Goal: Task Accomplishment & Management: Manage account settings

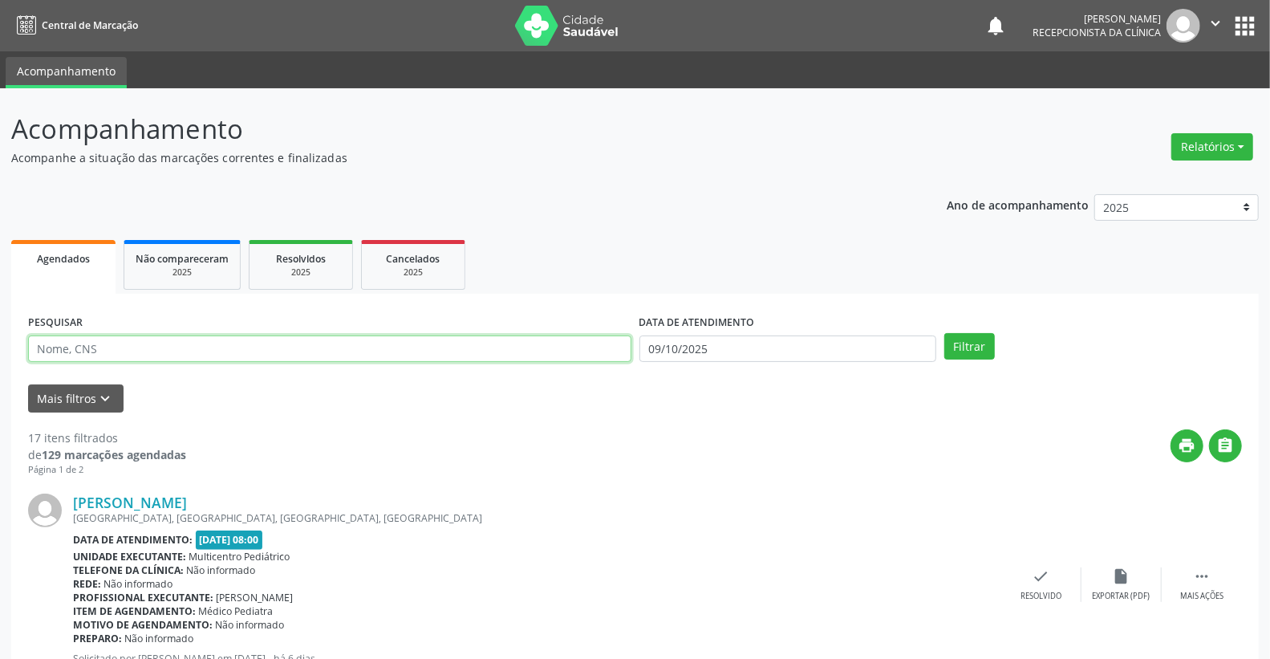
click at [101, 353] on input "text" at bounding box center [329, 348] width 603 height 27
type input "[PERSON_NAME]"
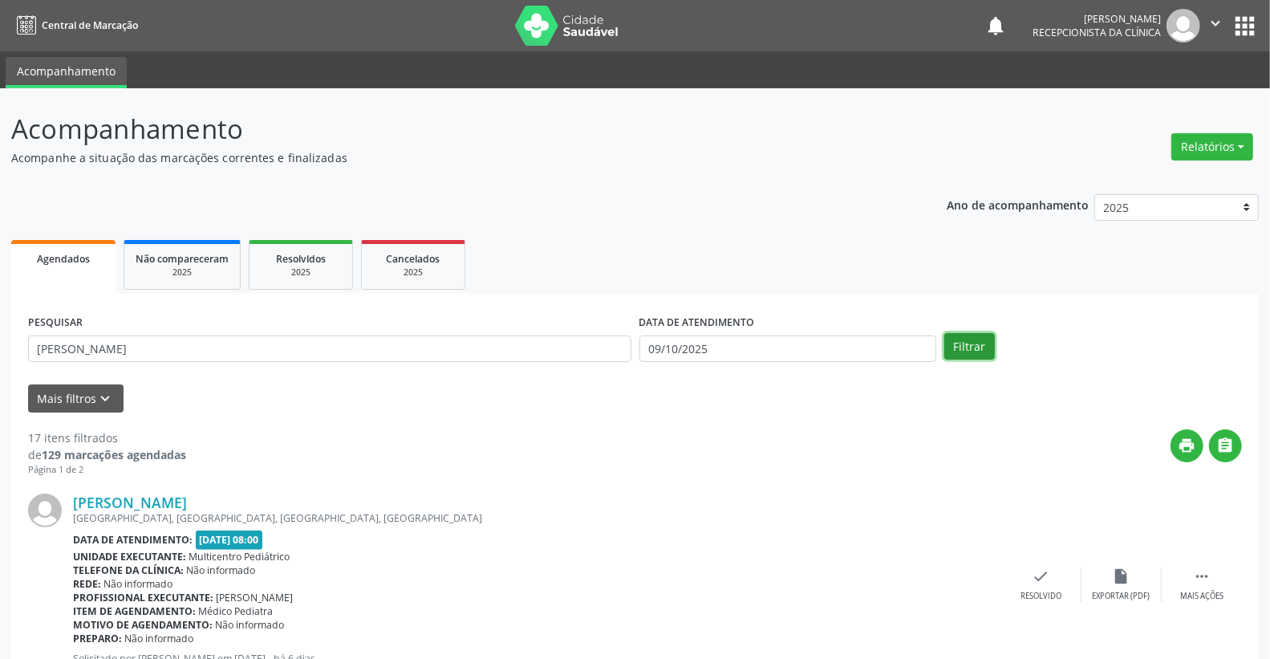
click at [974, 345] on button "Filtrar" at bounding box center [969, 346] width 51 height 27
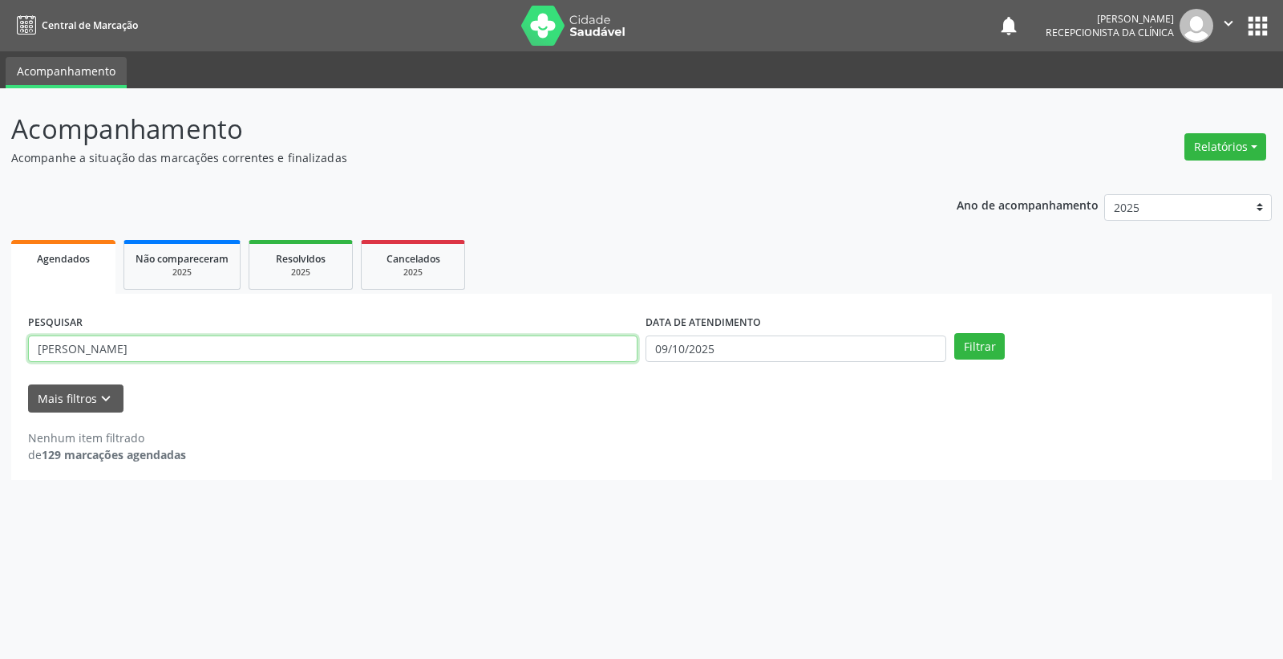
drag, startPoint x: 143, startPoint y: 350, endPoint x: 34, endPoint y: 349, distance: 109.1
click at [34, 349] on input "[PERSON_NAME]" at bounding box center [333, 348] width 610 height 27
click at [754, 353] on input "09/10/2025" at bounding box center [796, 348] width 301 height 27
click at [805, 460] on span "9" at bounding box center [797, 460] width 31 height 31
type input "09/10/2025"
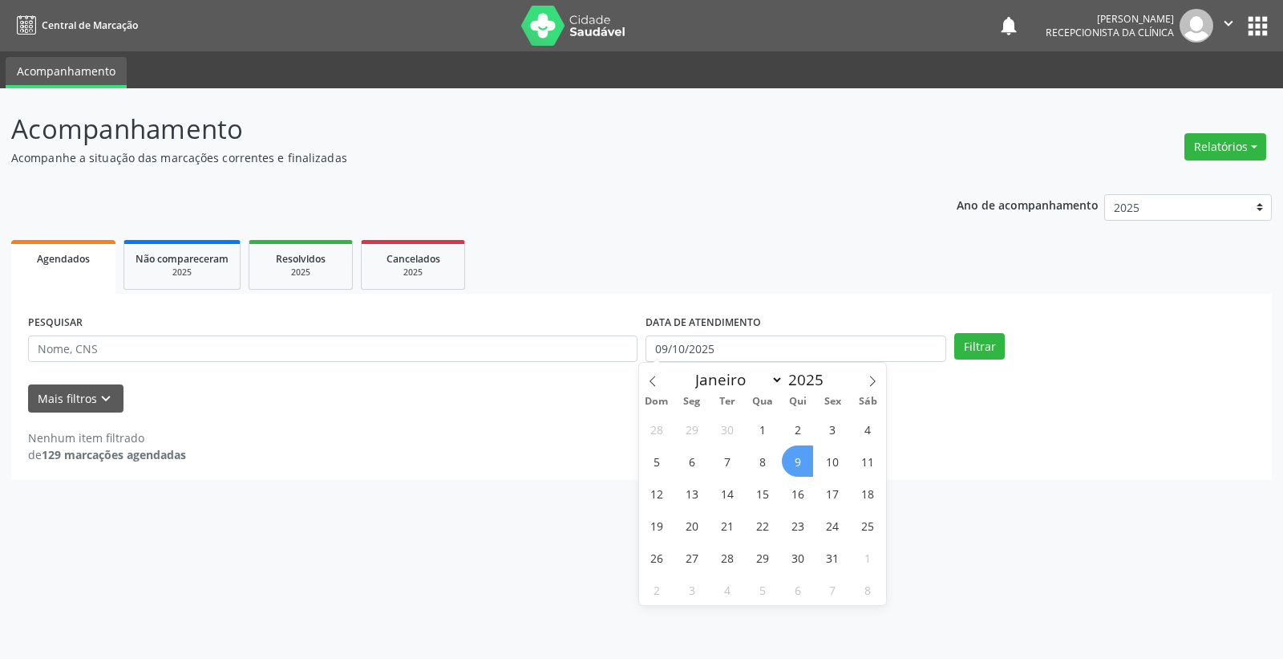
click at [805, 460] on span "9" at bounding box center [797, 460] width 31 height 31
click at [982, 347] on button "Filtrar" at bounding box center [980, 346] width 51 height 27
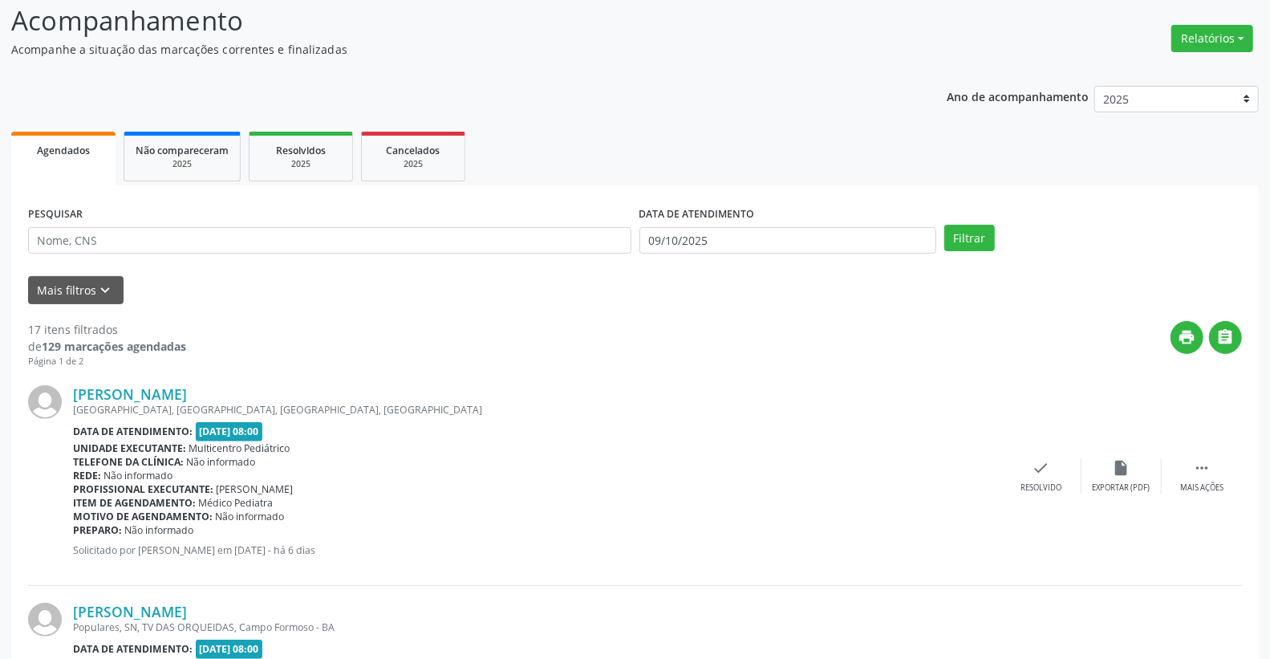
scroll to position [267, 0]
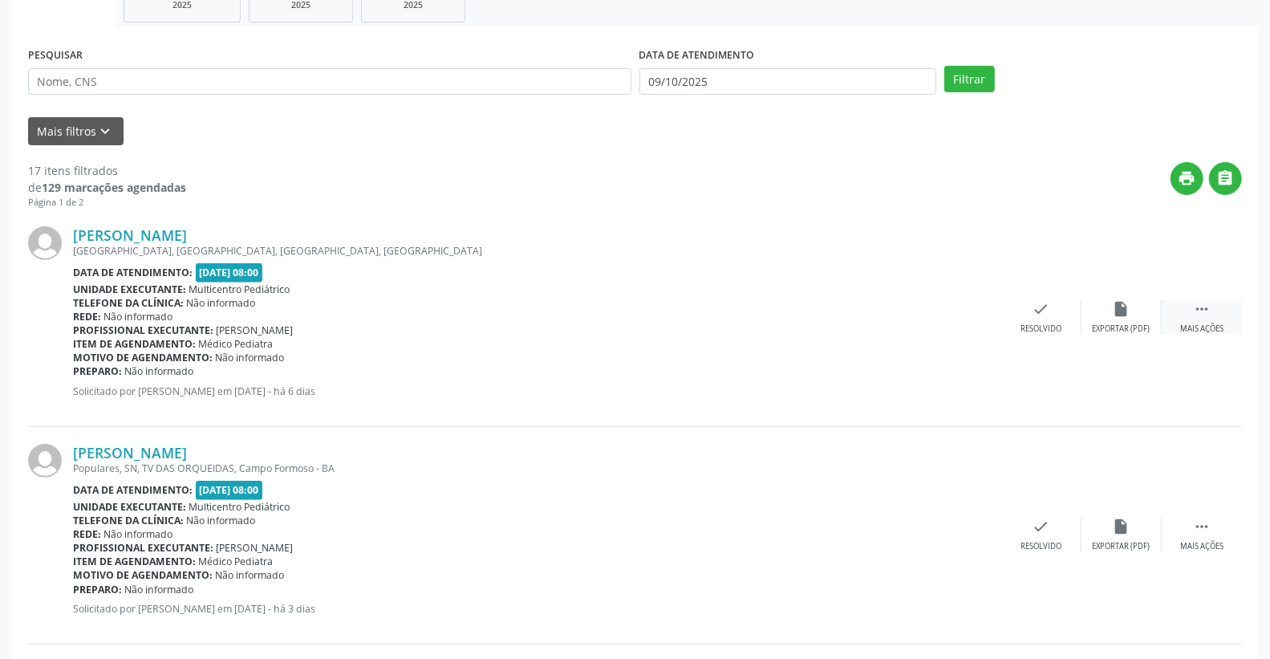
click at [1201, 306] on icon "" at bounding box center [1202, 309] width 18 height 18
click at [1109, 307] on div "alarm_off Não compareceu" at bounding box center [1121, 317] width 80 height 34
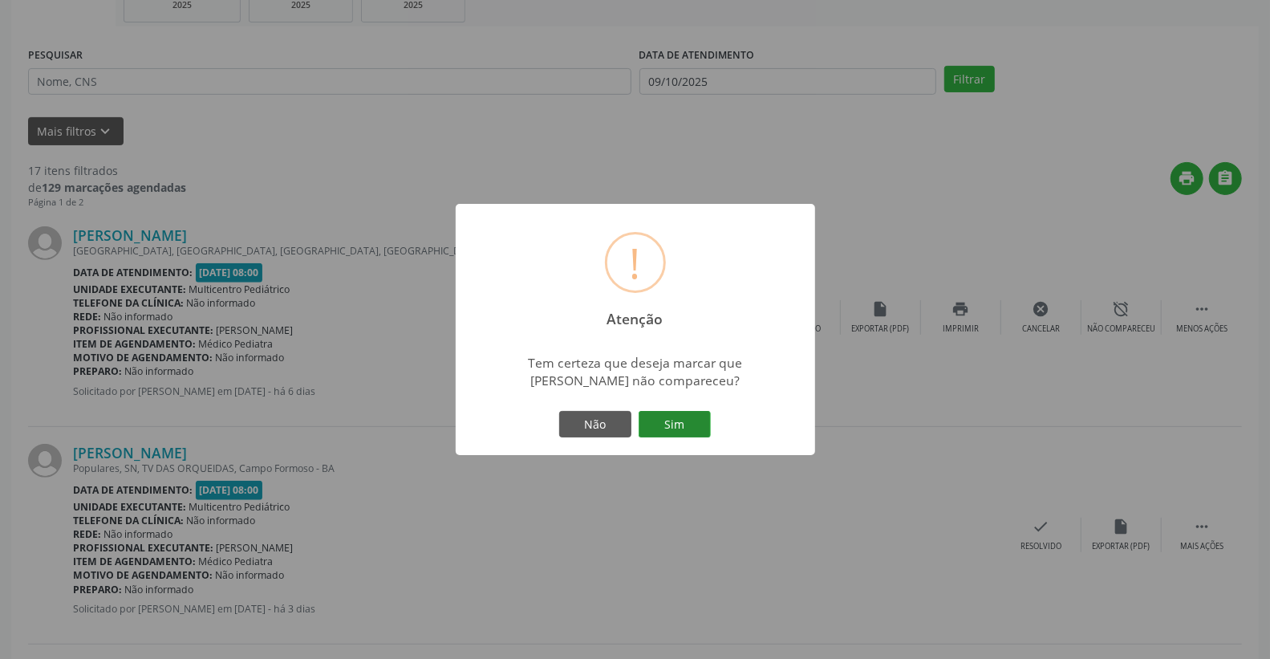
click at [683, 419] on button "Sim" at bounding box center [675, 424] width 72 height 27
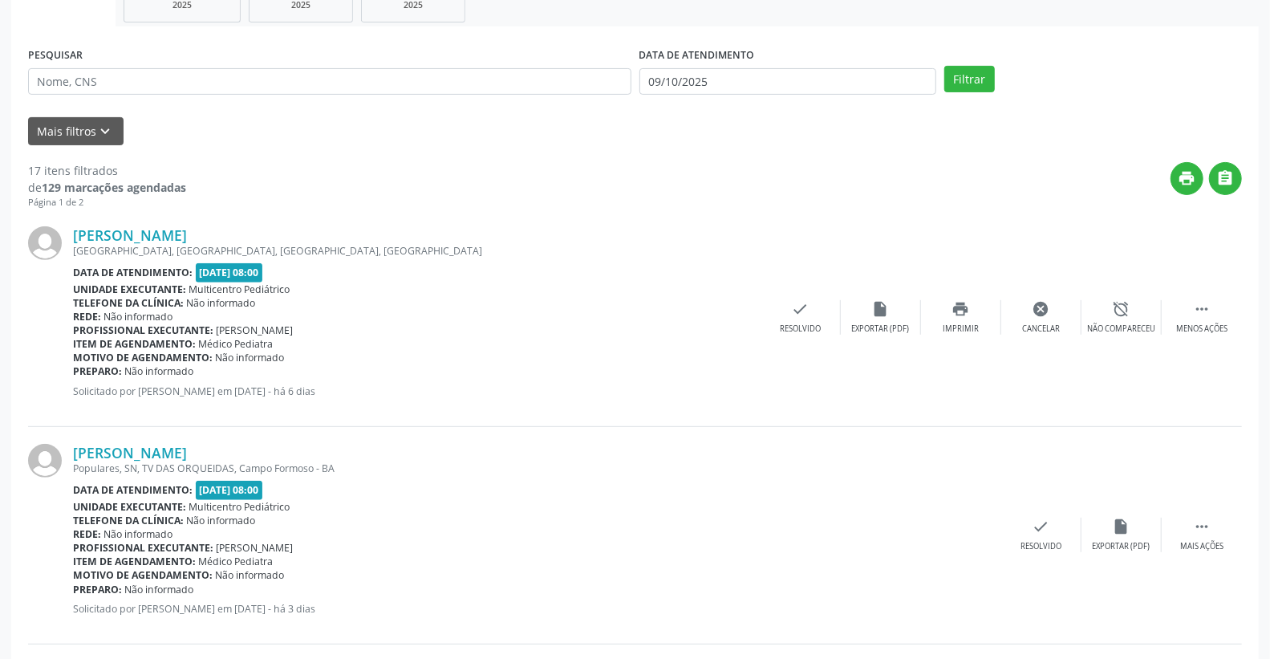
scroll to position [0, 0]
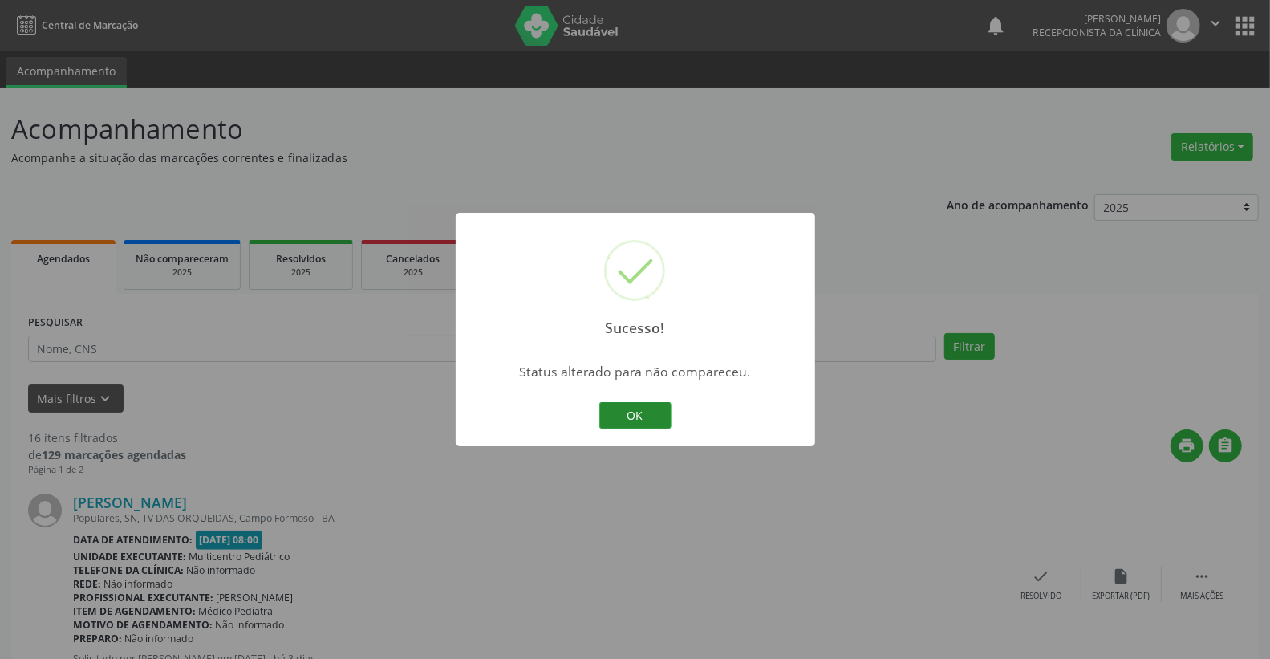
click at [648, 421] on button "OK" at bounding box center [635, 415] width 72 height 27
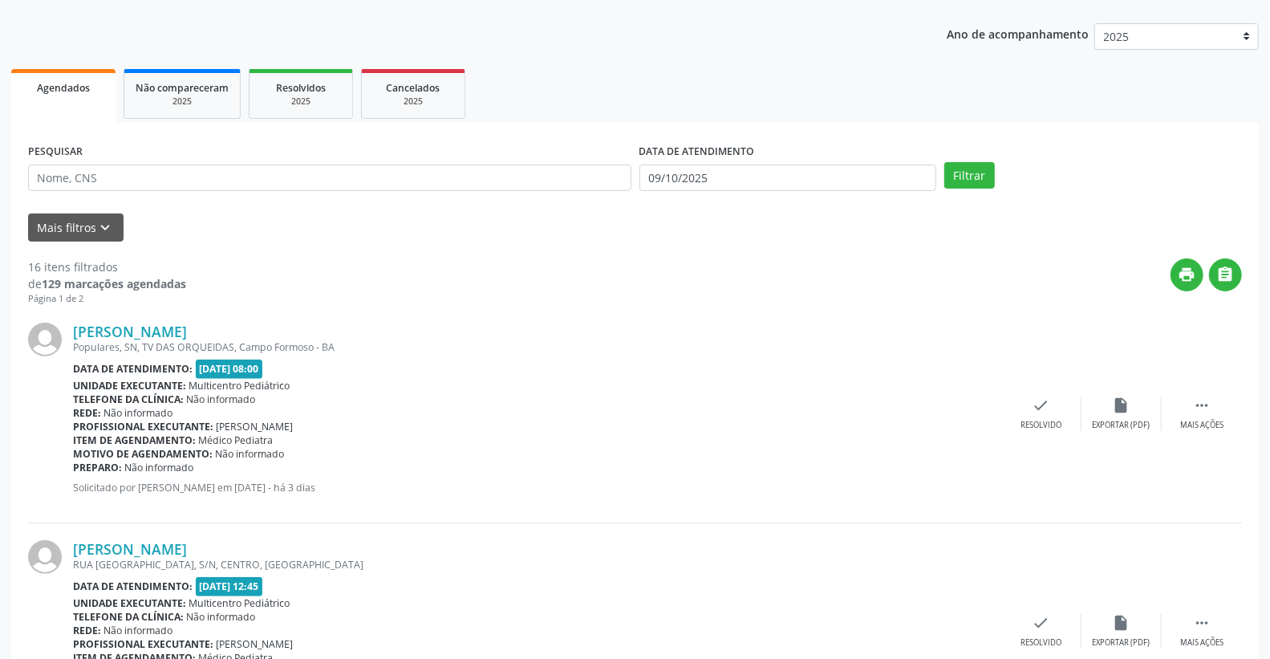
scroll to position [178, 0]
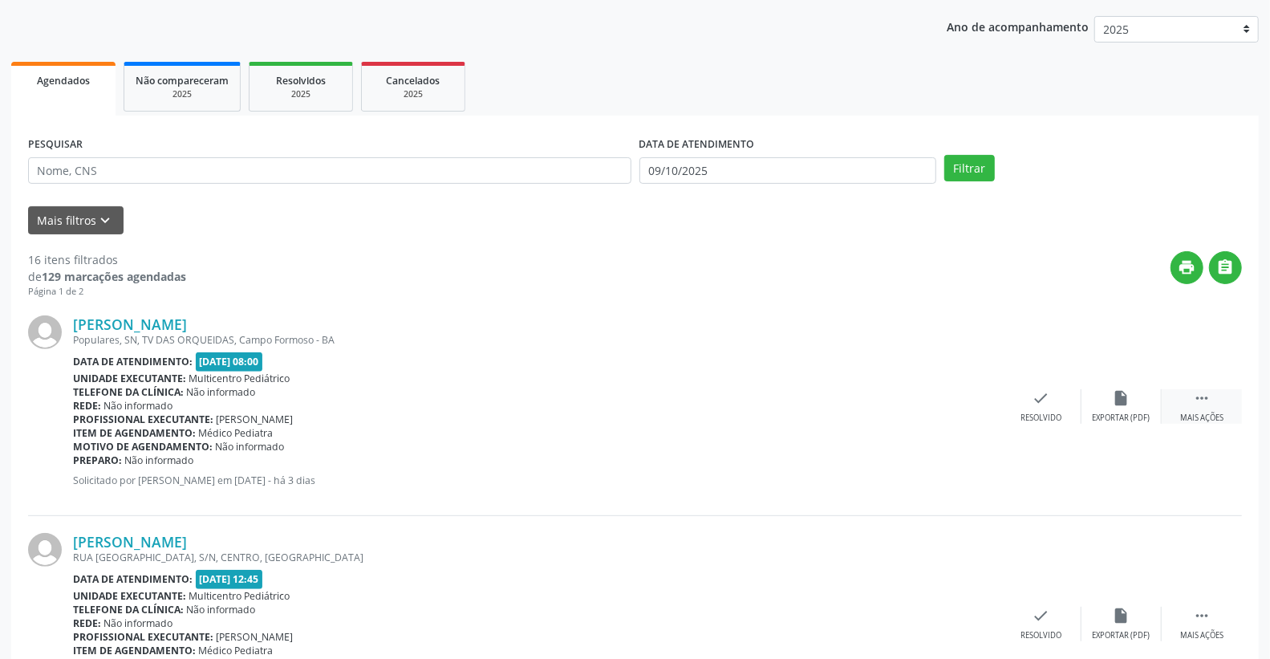
click at [1207, 407] on div " Mais ações" at bounding box center [1201, 406] width 80 height 34
click at [1120, 395] on icon "alarm_off" at bounding box center [1122, 398] width 18 height 18
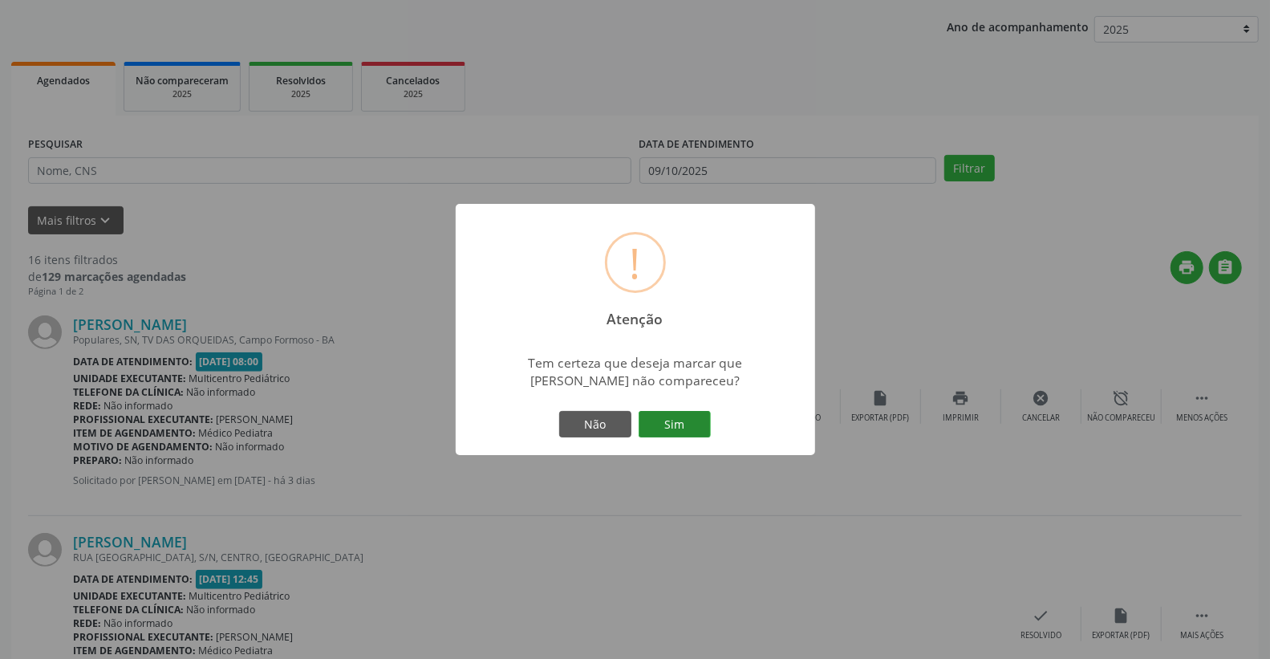
click at [658, 430] on button "Sim" at bounding box center [675, 424] width 72 height 27
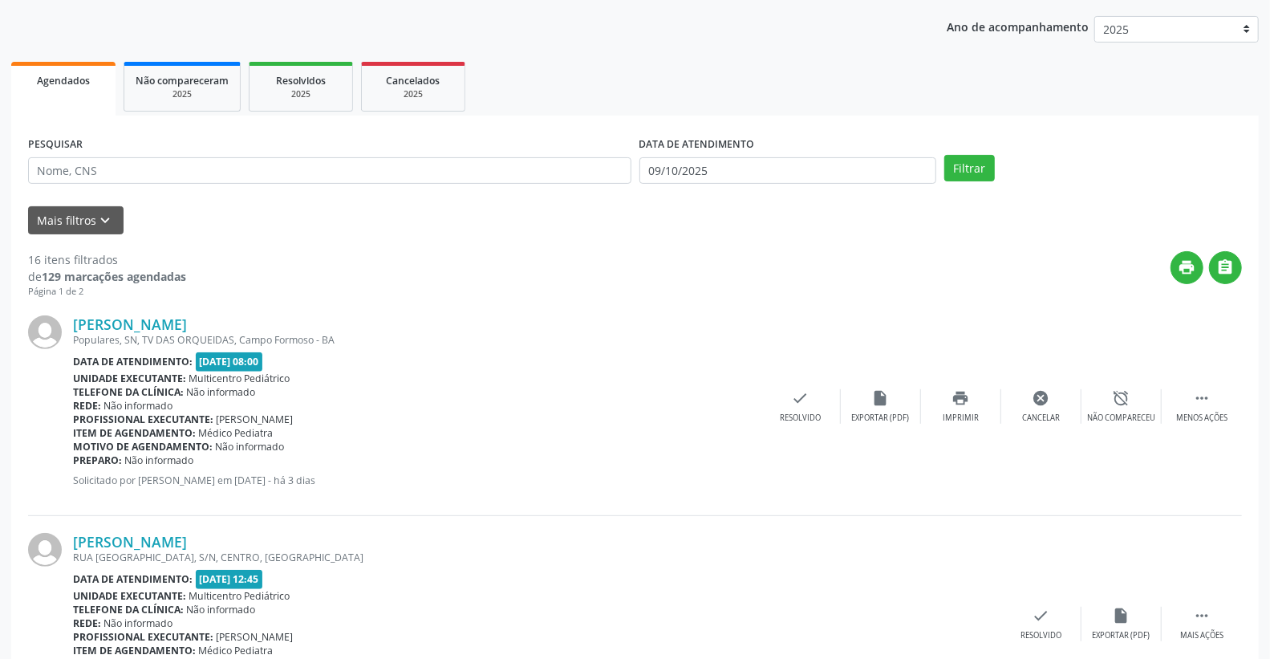
scroll to position [0, 0]
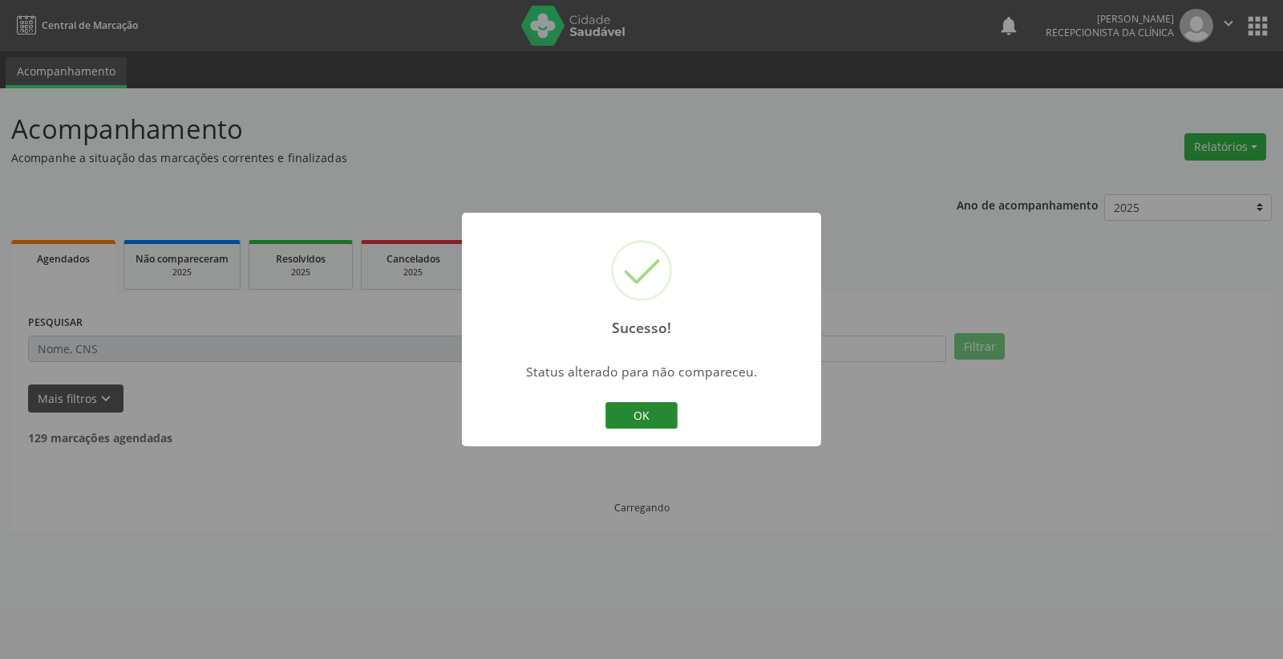
click at [647, 416] on button "OK" at bounding box center [642, 415] width 72 height 27
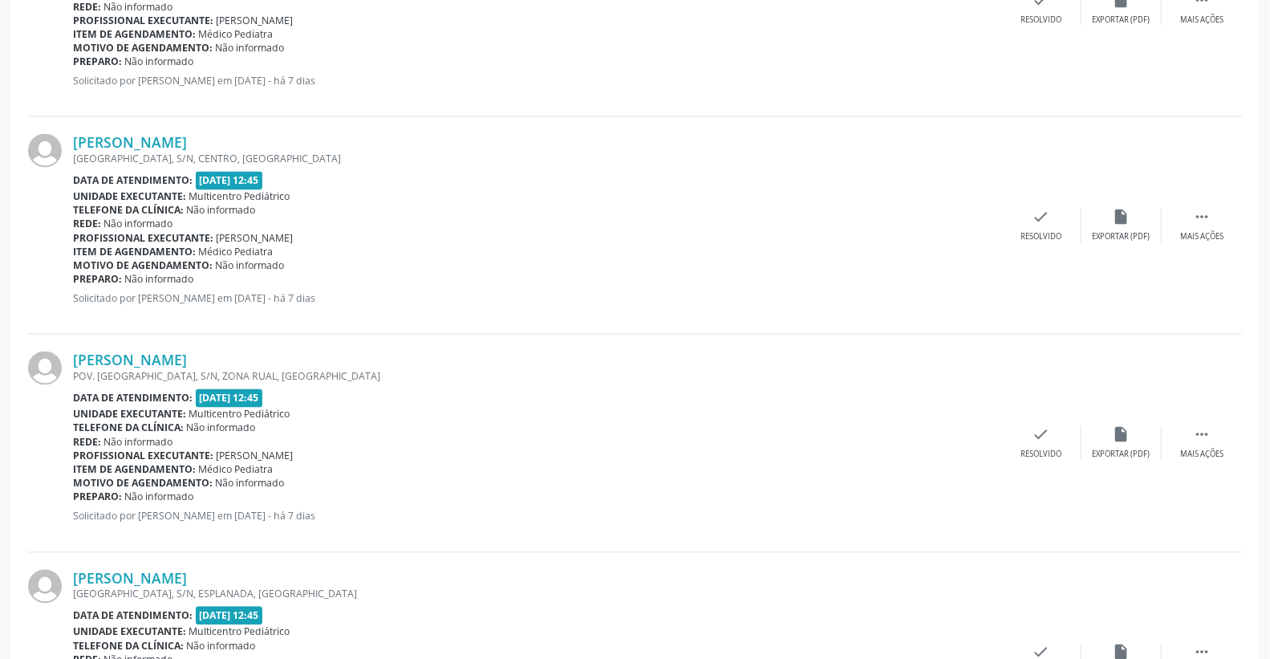
scroll to position [1769, 0]
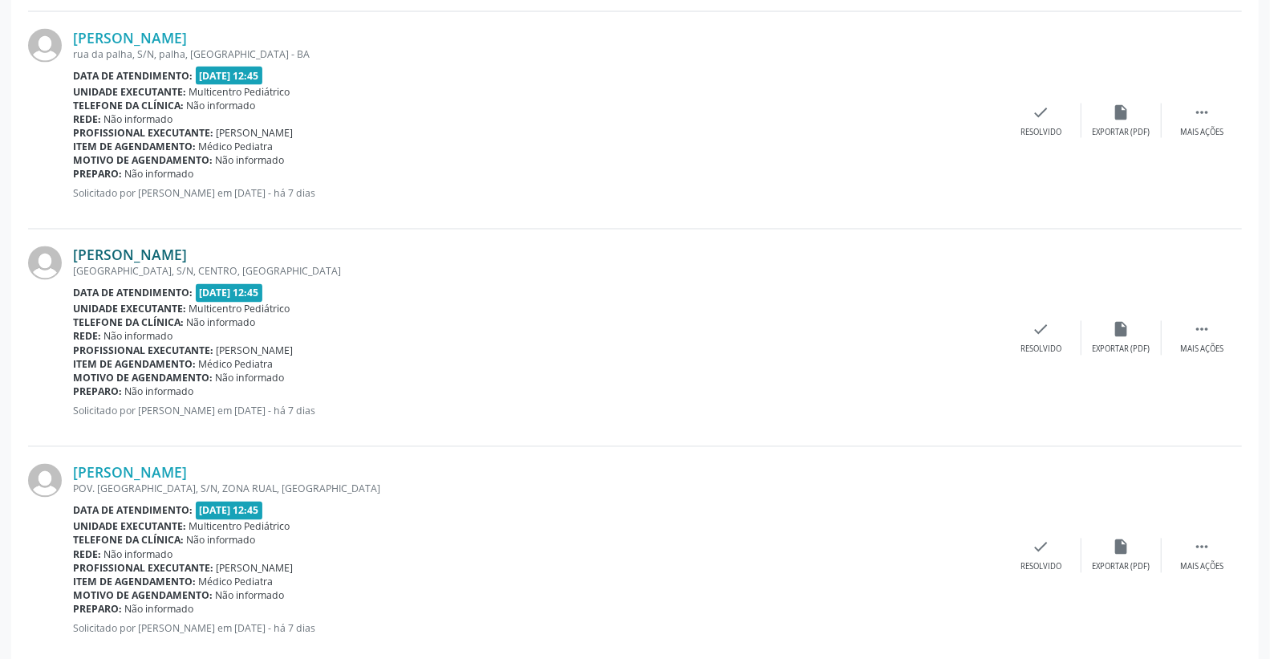
click at [187, 258] on link "[PERSON_NAME]" at bounding box center [130, 255] width 114 height 18
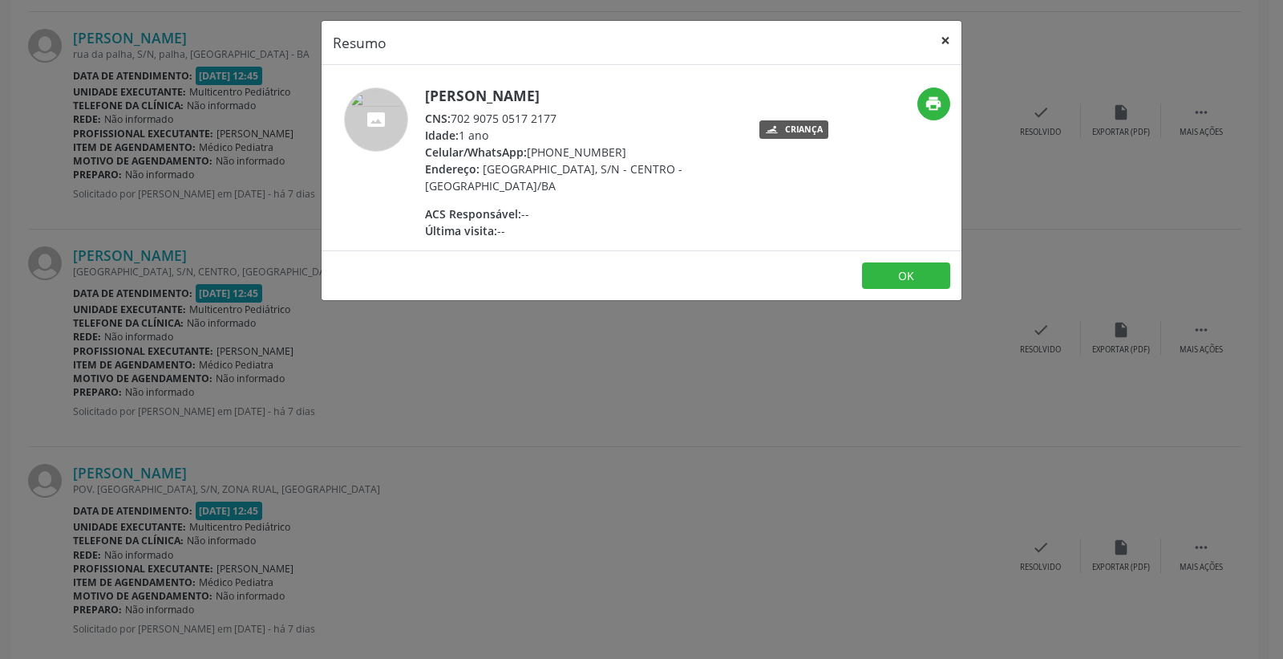
click at [942, 37] on button "×" at bounding box center [946, 40] width 32 height 39
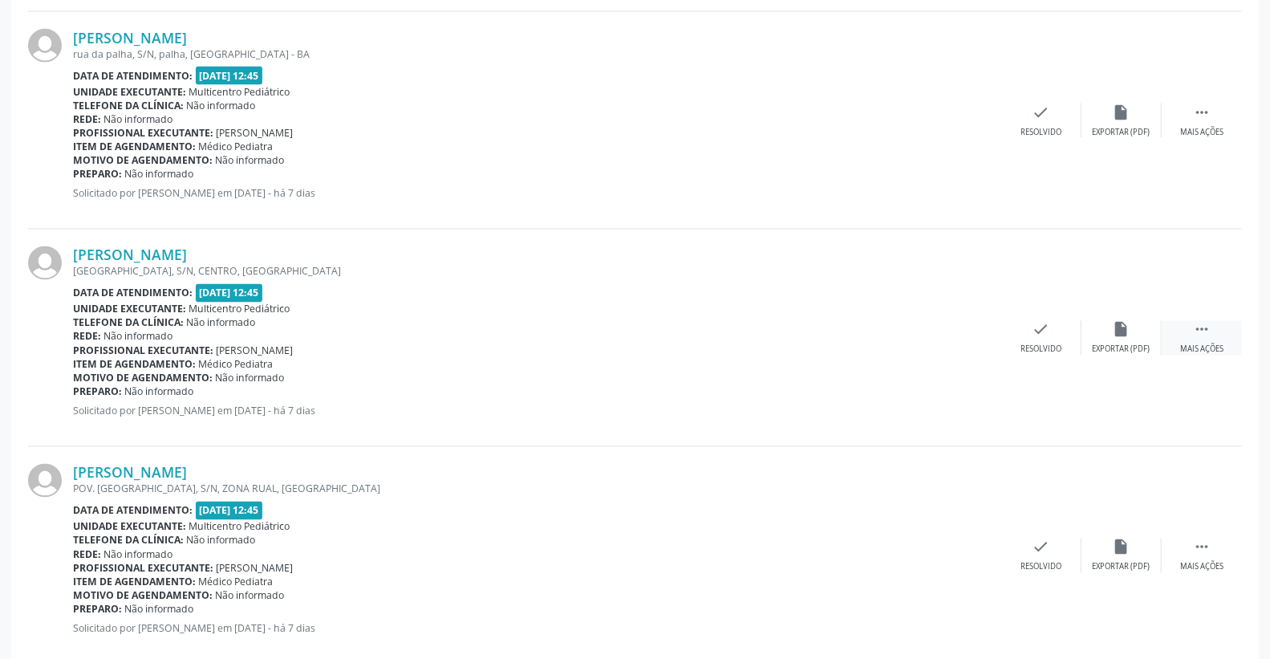
click at [1202, 332] on icon "" at bounding box center [1202, 330] width 18 height 18
click at [959, 330] on icon "print" at bounding box center [961, 330] width 18 height 18
click at [727, 149] on div "Item de agendamento: Médico Pediatra" at bounding box center [537, 147] width 928 height 14
click at [685, 453] on div "[PERSON_NAME] POV. [GEOGRAPHIC_DATA], S/N, ZONA RUAL, [GEOGRAPHIC_DATA] Data de…" at bounding box center [635, 555] width 1214 height 217
click at [856, 539] on div "Telefone da clínica: Não informado" at bounding box center [537, 540] width 928 height 14
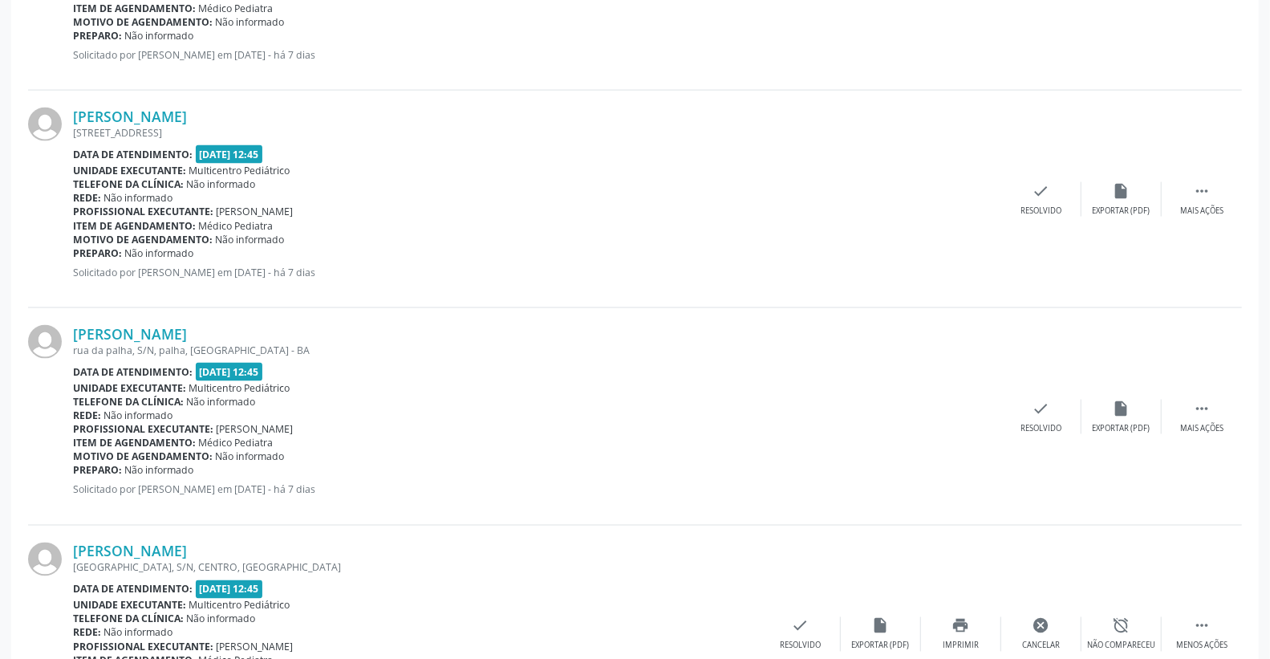
scroll to position [1413, 0]
